Goal: Information Seeking & Learning: Learn about a topic

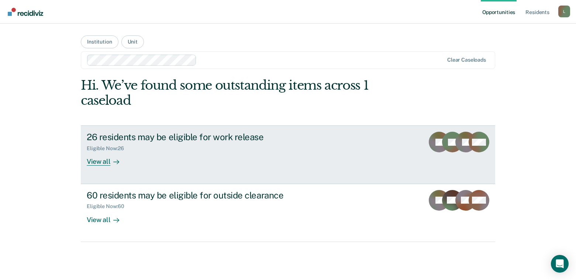
click at [109, 162] on div "View all" at bounding box center [107, 159] width 41 height 14
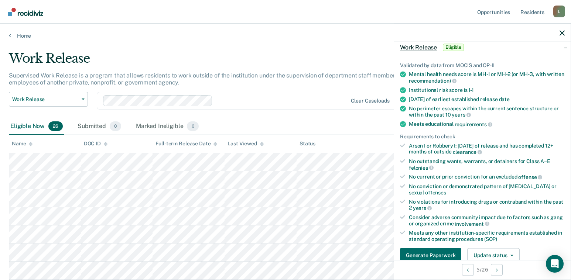
scroll to position [74, 0]
